Goal: Find specific page/section: Find specific page/section

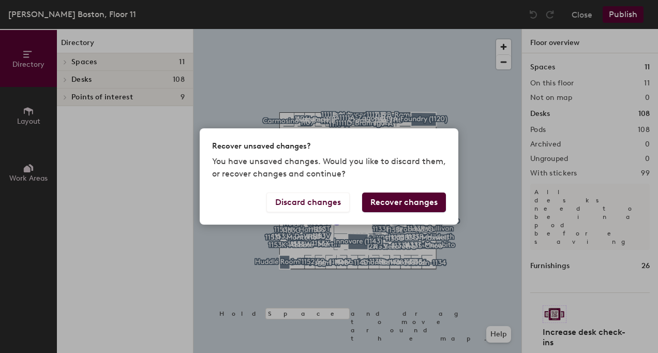
click at [63, 78] on div "Recover unsaved changes? You have unsaved changes. Would you like to discard th…" at bounding box center [329, 176] width 658 height 353
click at [435, 199] on button "Recover changes" at bounding box center [404, 203] width 84 height 20
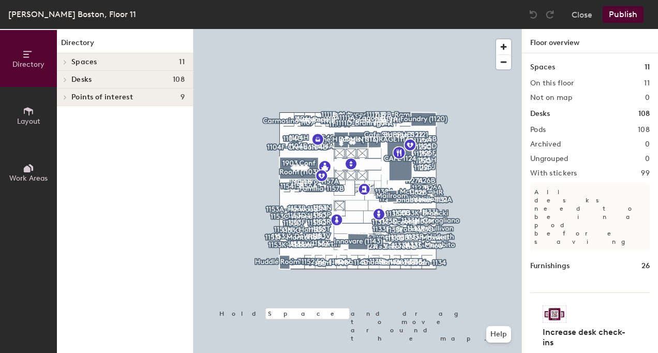
click at [65, 81] on icon at bounding box center [65, 79] width 4 height 5
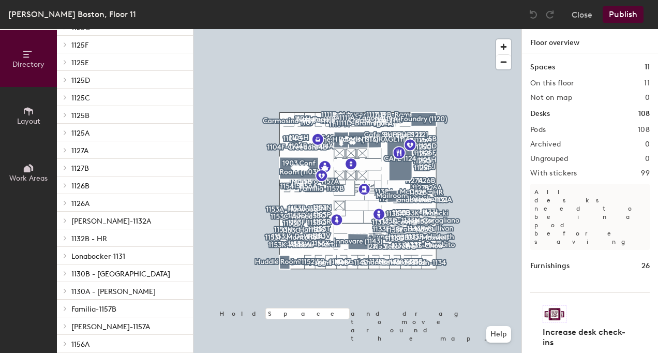
scroll to position [391, 0]
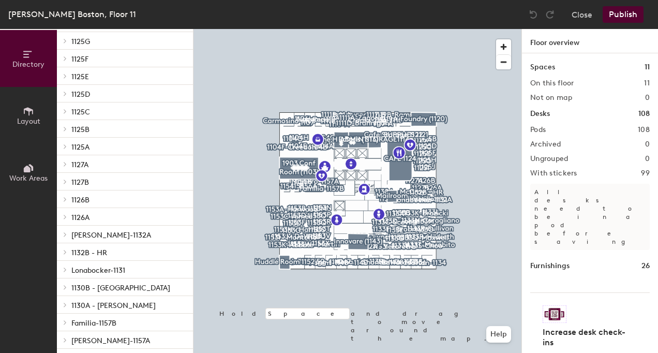
click at [88, 59] on span "1125F" at bounding box center [79, 59] width 17 height 9
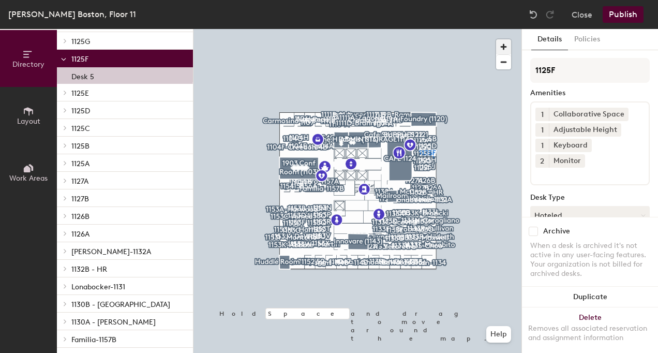
click at [505, 43] on span "button" at bounding box center [503, 46] width 15 height 15
